Goal: Use online tool/utility: Utilize a website feature to perform a specific function

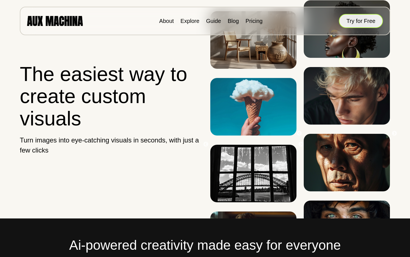
click at [350, 21] on button "Try for Free" at bounding box center [361, 21] width 44 height 14
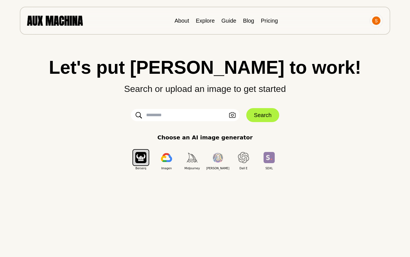
click at [215, 115] on input "text" at bounding box center [185, 115] width 109 height 12
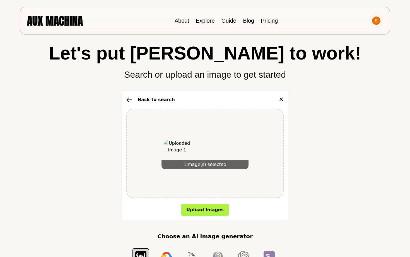
scroll to position [17, 0]
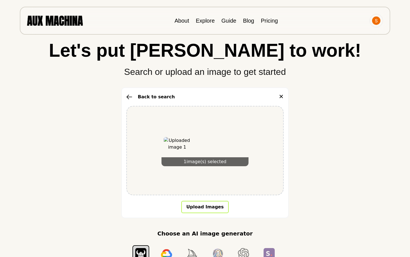
click at [211, 204] on button "Upload Images" at bounding box center [204, 207] width 47 height 12
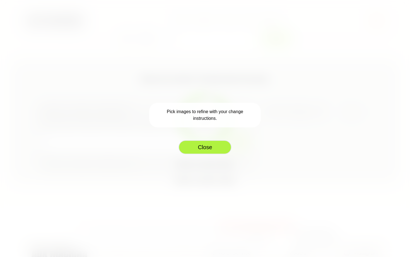
click at [214, 146] on button "Close" at bounding box center [204, 147] width 53 height 14
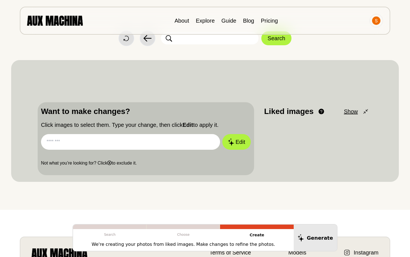
scroll to position [8, 0]
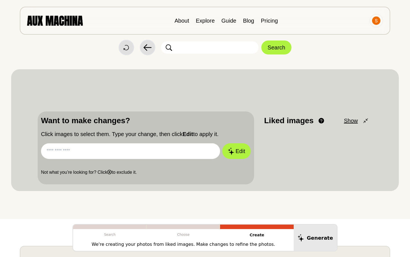
click at [189, 154] on input "text" at bounding box center [130, 151] width 179 height 16
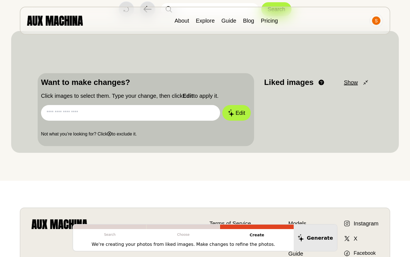
click at [182, 115] on input "text" at bounding box center [130, 113] width 179 height 16
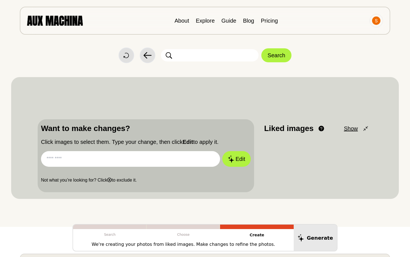
click at [201, 60] on input "text" at bounding box center [210, 55] width 98 height 12
click at [161, 155] on input "text" at bounding box center [130, 159] width 179 height 16
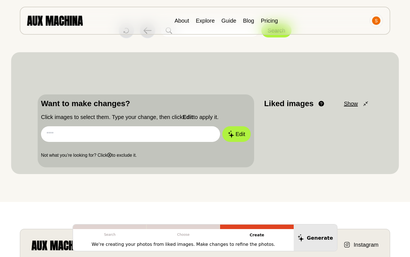
scroll to position [30, 0]
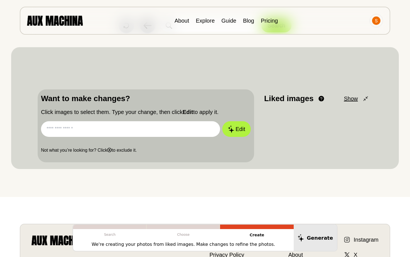
click at [300, 95] on p "Liked images" at bounding box center [288, 99] width 49 height 12
click at [347, 98] on span "Show" at bounding box center [351, 98] width 14 height 8
click at [347, 100] on span "Minimize" at bounding box center [347, 98] width 22 height 8
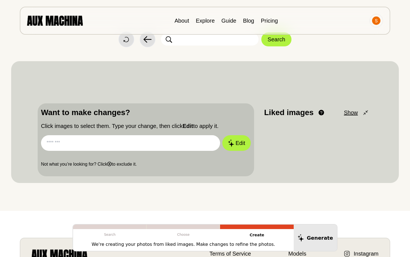
scroll to position [0, 0]
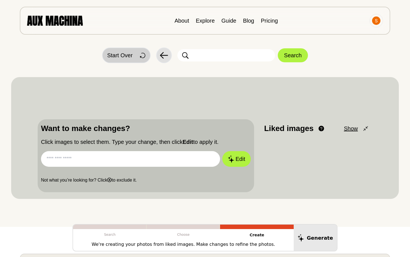
click at [125, 60] on button "Start Over" at bounding box center [126, 55] width 49 height 16
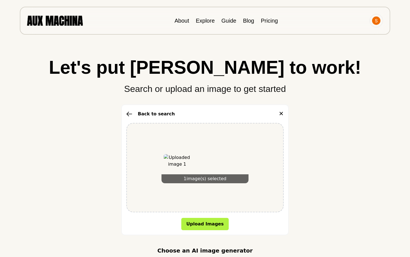
click at [206, 180] on div "1 image(s) selected" at bounding box center [204, 178] width 87 height 9
click at [216, 117] on div "Back to search ✕" at bounding box center [204, 113] width 157 height 9
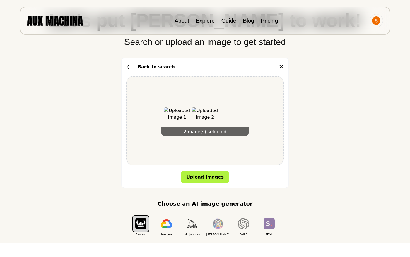
scroll to position [47, 0]
click at [196, 175] on button "Upload Images" at bounding box center [204, 177] width 47 height 12
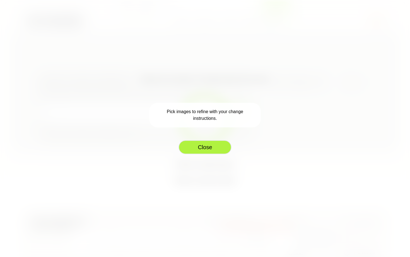
click at [201, 145] on button "Close" at bounding box center [204, 147] width 53 height 14
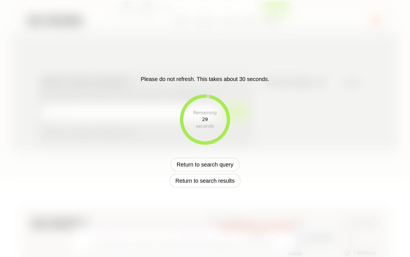
click at [202, 114] on div "Remaining" at bounding box center [205, 112] width 24 height 7
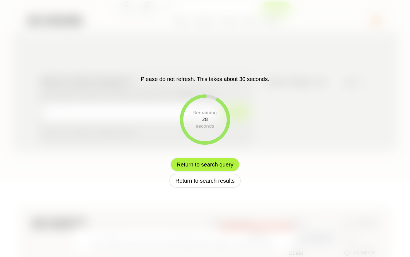
click at [202, 165] on button "Return to search query" at bounding box center [204, 164] width 69 height 14
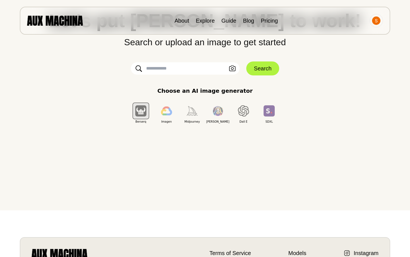
click at [205, 69] on input "text" at bounding box center [185, 68] width 109 height 12
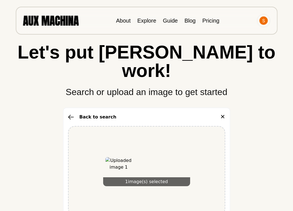
scroll to position [16, 0]
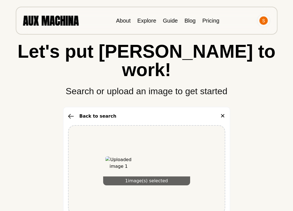
click at [118, 156] on img at bounding box center [118, 169] width 27 height 27
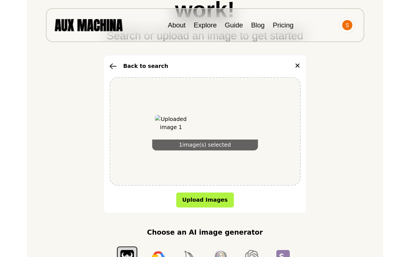
scroll to position [96, 0]
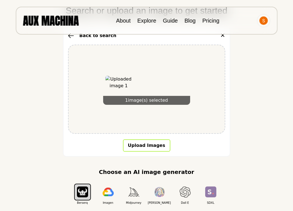
click at [151, 139] on button "Upload Images" at bounding box center [146, 145] width 47 height 12
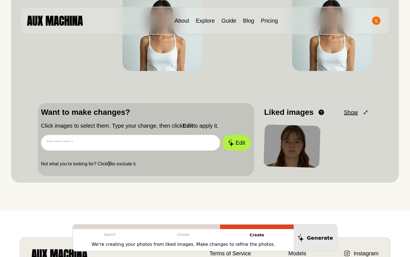
click at [146, 142] on input "text" at bounding box center [130, 143] width 179 height 16
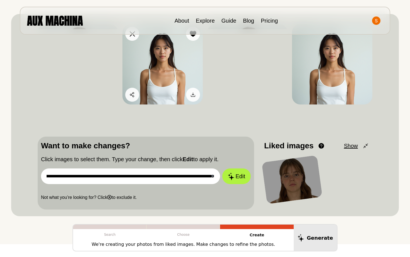
scroll to position [0, 203]
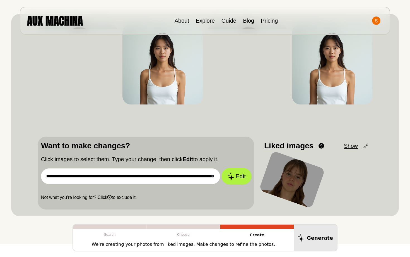
type input "**********"
click at [239, 170] on button "Edit" at bounding box center [236, 176] width 30 height 16
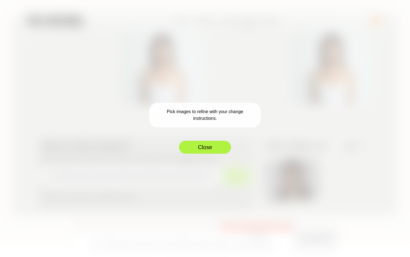
click at [218, 145] on button "Close" at bounding box center [204, 147] width 53 height 14
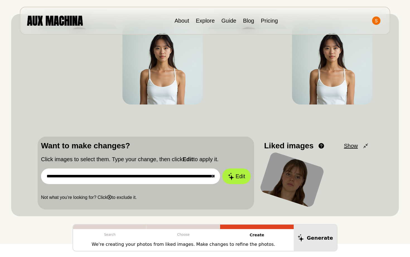
click at [189, 179] on input "**********" at bounding box center [130, 176] width 179 height 16
click at [289, 184] on div at bounding box center [292, 179] width 64 height 53
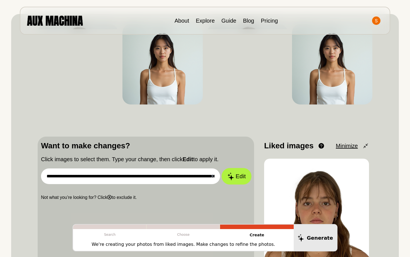
click at [234, 177] on button "Edit" at bounding box center [236, 176] width 30 height 16
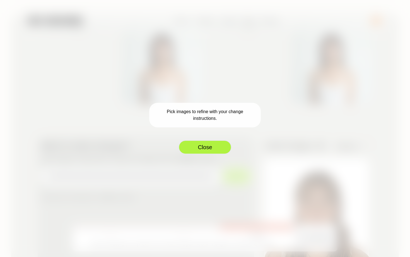
click at [217, 145] on button "Close" at bounding box center [204, 147] width 53 height 14
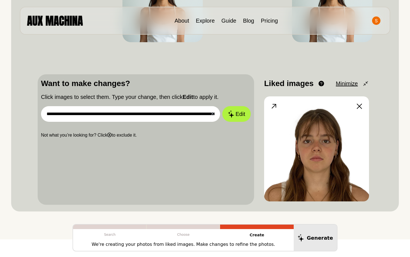
scroll to position [142, 0]
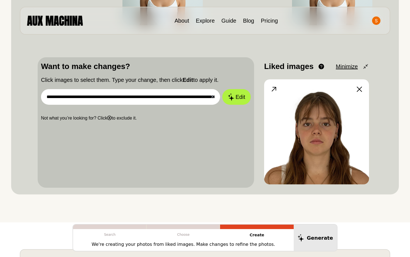
click at [285, 128] on img at bounding box center [316, 131] width 105 height 105
click at [275, 91] on icon at bounding box center [274, 89] width 8 height 8
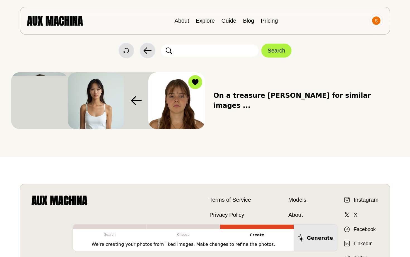
scroll to position [0, 0]
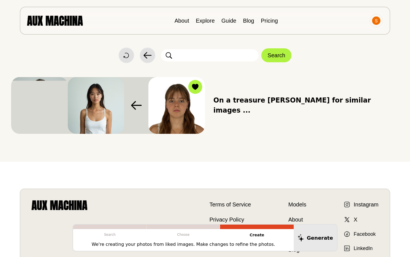
click at [212, 50] on input "text" at bounding box center [210, 55] width 98 height 12
paste input "**********"
type input "**********"
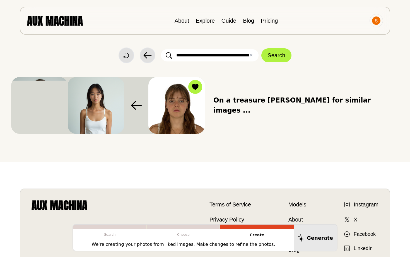
drag, startPoint x: 274, startPoint y: 54, endPoint x: 216, endPoint y: 118, distance: 87.0
click at [216, 118] on div "**********" at bounding box center [205, 80] width 388 height 161
click at [266, 102] on span "On a treasure [PERSON_NAME] for similar images ..." at bounding box center [305, 105] width 185 height 20
click at [137, 105] on icon at bounding box center [136, 105] width 11 height 9
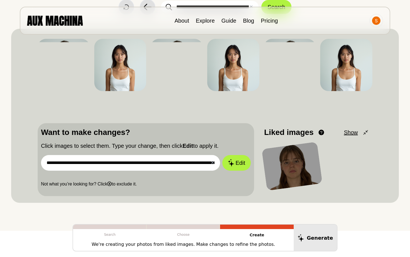
scroll to position [49, 0]
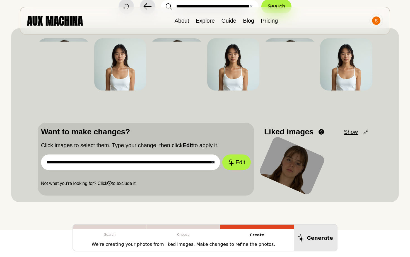
click at [173, 154] on div "**********" at bounding box center [146, 156] width 210 height 61
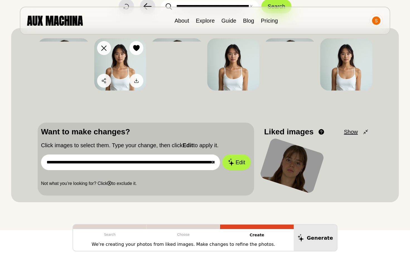
click at [109, 49] on button "Dislike" at bounding box center [104, 48] width 14 height 14
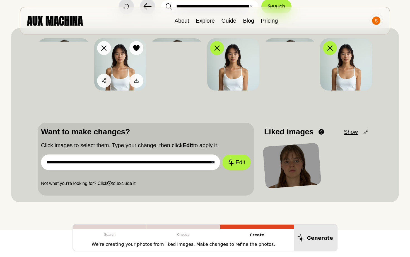
click at [100, 50] on button "Dislike" at bounding box center [104, 48] width 14 height 14
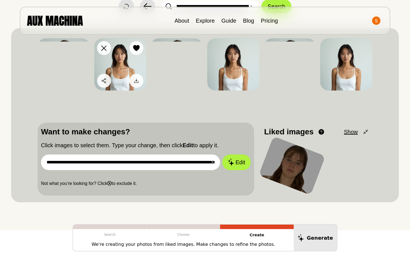
click at [104, 49] on icon at bounding box center [103, 47] width 5 height 5
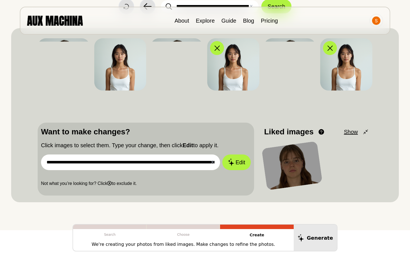
click at [298, 156] on div at bounding box center [292, 165] width 61 height 49
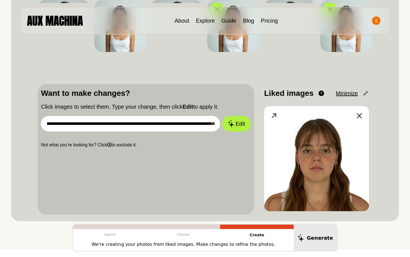
scroll to position [94, 0]
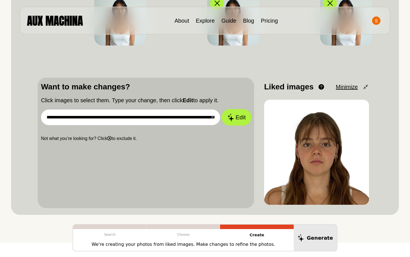
click at [236, 115] on button "Edit" at bounding box center [236, 117] width 30 height 16
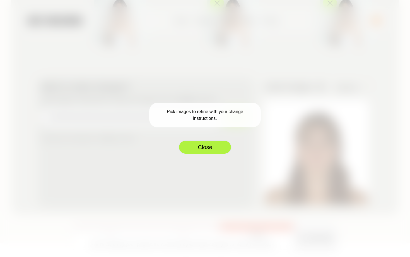
click at [217, 144] on button "Close" at bounding box center [204, 147] width 53 height 14
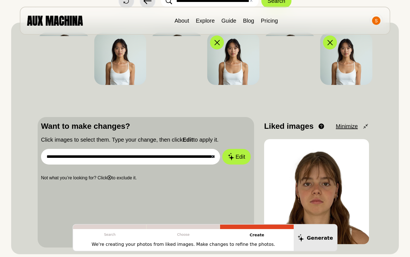
scroll to position [39, 0]
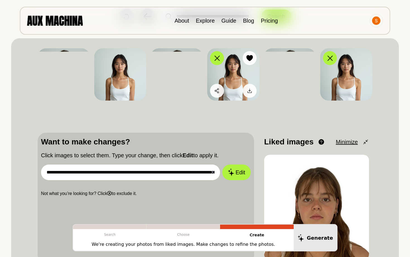
click at [238, 71] on img at bounding box center [233, 74] width 52 height 52
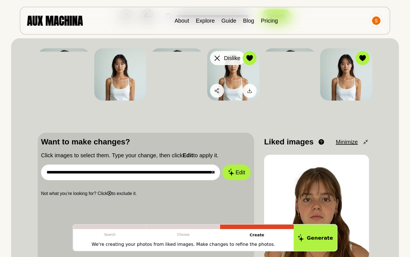
click at [216, 62] on div at bounding box center [217, 58] width 8 height 8
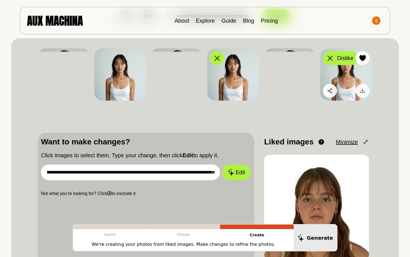
click at [328, 62] on div at bounding box center [330, 58] width 8 height 8
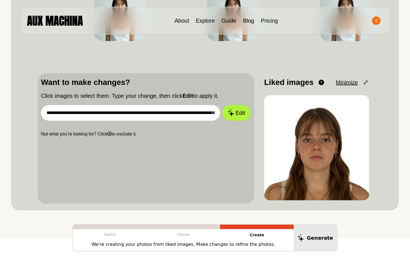
scroll to position [100, 0]
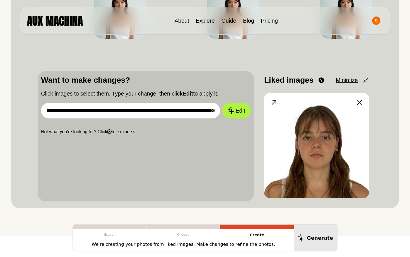
click at [315, 120] on img at bounding box center [316, 145] width 105 height 105
click at [301, 81] on p "Liked images" at bounding box center [288, 80] width 49 height 12
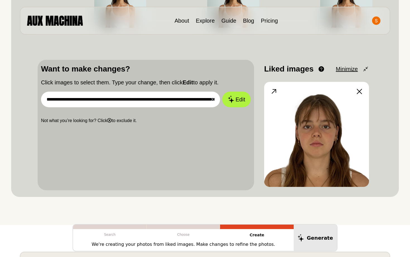
scroll to position [115, 0]
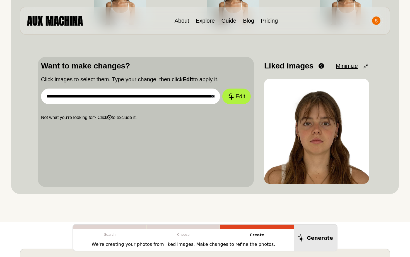
click at [110, 117] on b "ⓧ" at bounding box center [109, 117] width 4 height 5
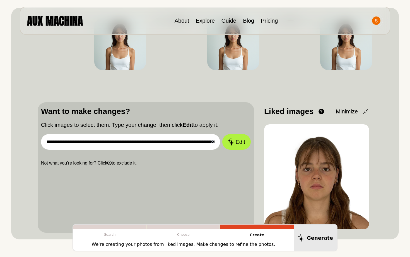
scroll to position [0, 0]
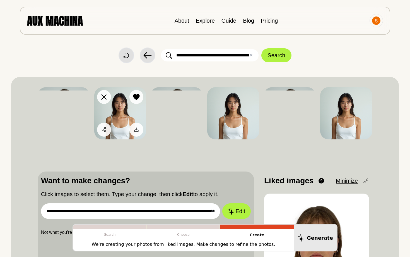
click at [101, 95] on div at bounding box center [104, 97] width 8 height 8
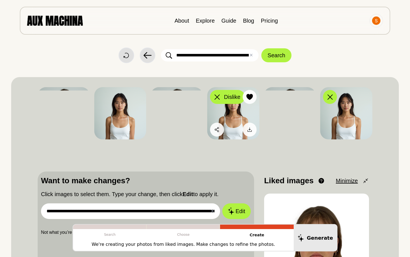
click at [217, 98] on icon at bounding box center [216, 96] width 5 height 5
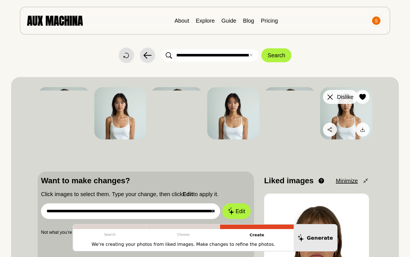
click at [326, 95] on div at bounding box center [330, 97] width 8 height 8
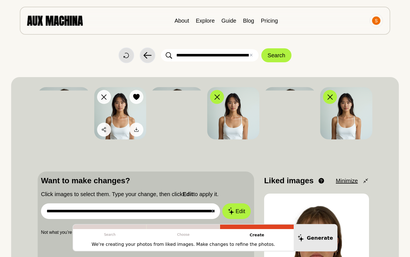
click at [105, 99] on icon at bounding box center [103, 96] width 5 height 5
click at [101, 95] on icon at bounding box center [103, 96] width 5 height 5
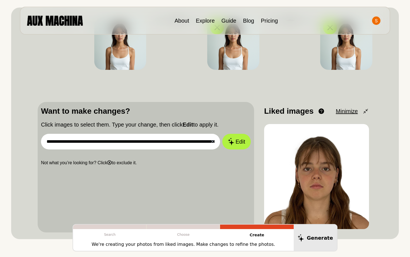
scroll to position [108, 0]
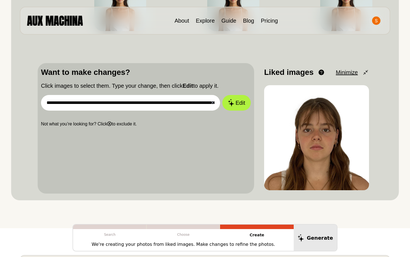
click at [201, 105] on input "**********" at bounding box center [130, 103] width 179 height 16
drag, startPoint x: 288, startPoint y: 113, endPoint x: 200, endPoint y: 113, distance: 87.6
click at [200, 113] on div "**********" at bounding box center [205, 128] width 335 height 130
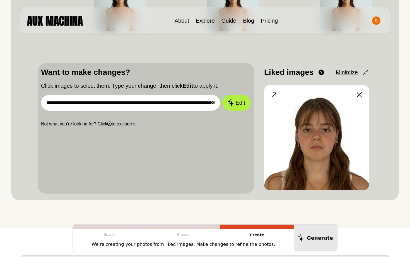
click at [269, 119] on img at bounding box center [316, 137] width 105 height 105
click at [342, 74] on span "Minimize" at bounding box center [347, 72] width 22 height 8
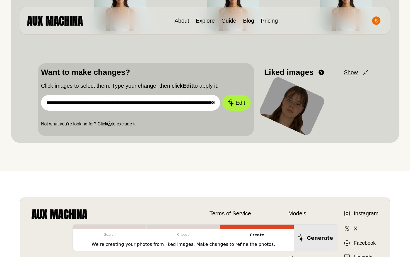
click at [339, 74] on div "Liked images View and reorder your liked images. Drag and drop to rearrange the…" at bounding box center [316, 72] width 105 height 12
click at [317, 97] on div at bounding box center [291, 106] width 69 height 64
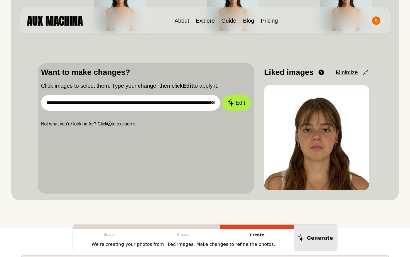
click at [317, 69] on div "Liked images View and reorder your liked images. Drag and drop to rearrange the…" at bounding box center [294, 72] width 61 height 12
click at [228, 107] on button "Edit" at bounding box center [236, 102] width 30 height 16
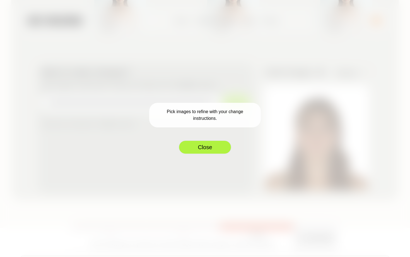
click at [213, 152] on button "Close" at bounding box center [204, 147] width 53 height 14
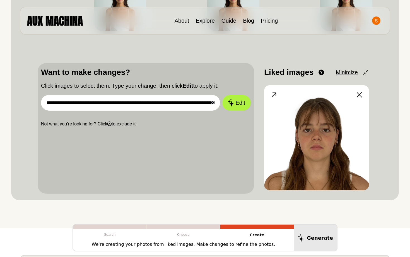
click at [297, 147] on img at bounding box center [316, 137] width 105 height 105
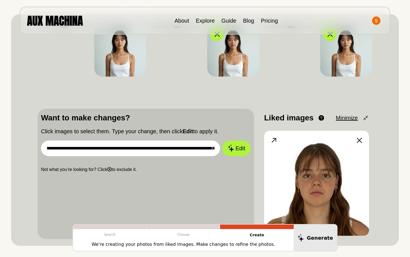
scroll to position [0, 0]
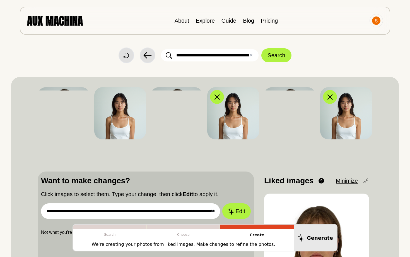
click at [262, 125] on div "Dislike Like Share Download Dislike Like Share Download Dislike Like Share Down…" at bounding box center [205, 113] width 335 height 52
click at [249, 125] on div at bounding box center [249, 129] width 8 height 8
click at [241, 104] on img at bounding box center [233, 113] width 52 height 52
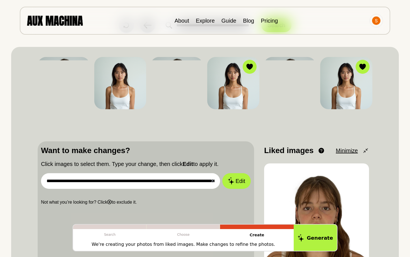
scroll to position [72, 0]
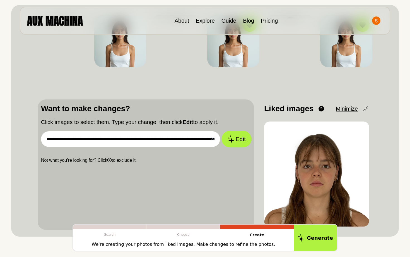
click at [237, 144] on button "Edit" at bounding box center [236, 139] width 30 height 16
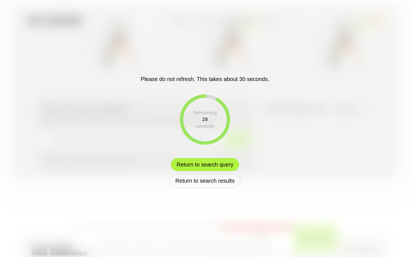
click at [220, 165] on button "Return to search query" at bounding box center [204, 164] width 69 height 14
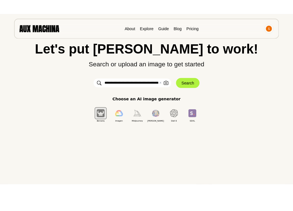
scroll to position [17, 0]
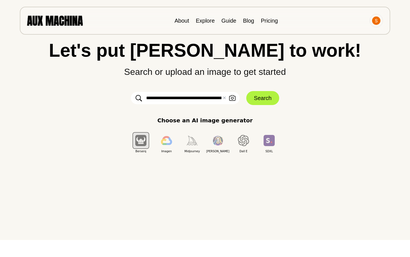
click at [205, 96] on input "**********" at bounding box center [185, 98] width 109 height 12
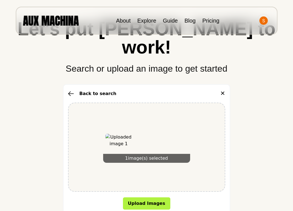
scroll to position [40, 0]
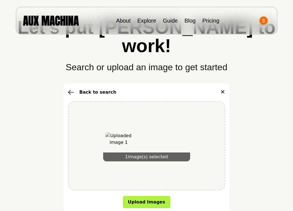
drag, startPoint x: 149, startPoint y: 185, endPoint x: 149, endPoint y: 93, distance: 92.0
click at [149, 93] on div "Back to search ✕ 1 image(s) selected Upload Images" at bounding box center [146, 148] width 167 height 131
click at [131, 83] on div "Back to search ✕ 1 image(s) selected Upload Images" at bounding box center [146, 148] width 167 height 131
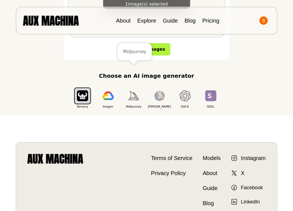
scroll to position [189, 0]
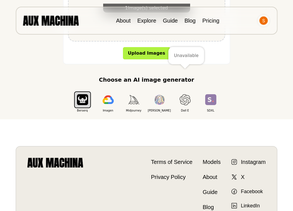
click at [186, 94] on img "button" at bounding box center [185, 99] width 11 height 11
click at [110, 95] on img "button" at bounding box center [108, 99] width 11 height 9
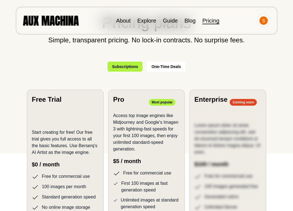
scroll to position [210, 0]
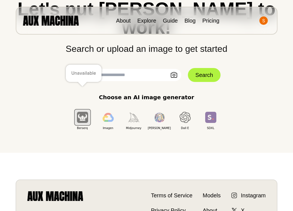
scroll to position [61, 0]
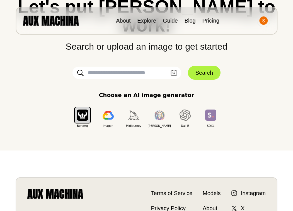
click at [128, 67] on input "text" at bounding box center [127, 73] width 109 height 12
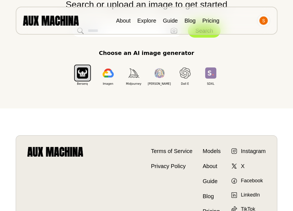
scroll to position [25, 0]
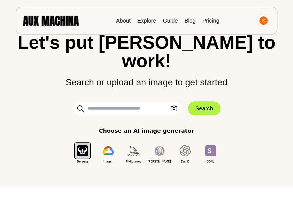
paste input "**********"
type input "**********"
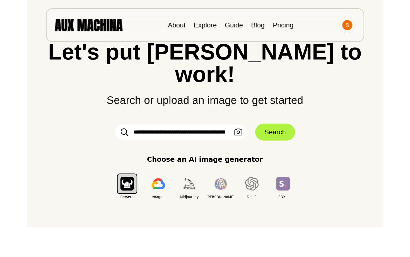
scroll to position [0, 295]
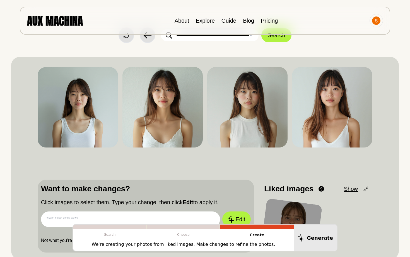
scroll to position [0, 0]
